Goal: Task Accomplishment & Management: Manage account settings

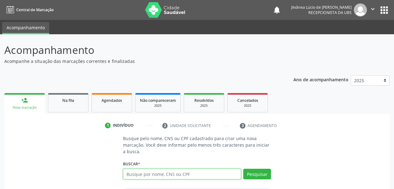
click at [374, 7] on icon "" at bounding box center [373, 9] width 7 height 7
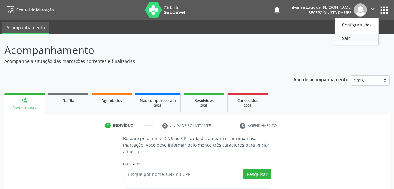
click at [348, 37] on link "Sair" at bounding box center [357, 38] width 43 height 9
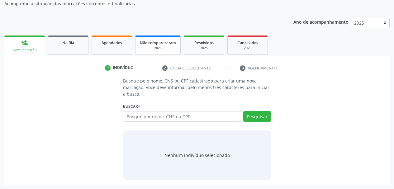
scroll to position [58, 0]
